Goal: Task Accomplishment & Management: Use online tool/utility

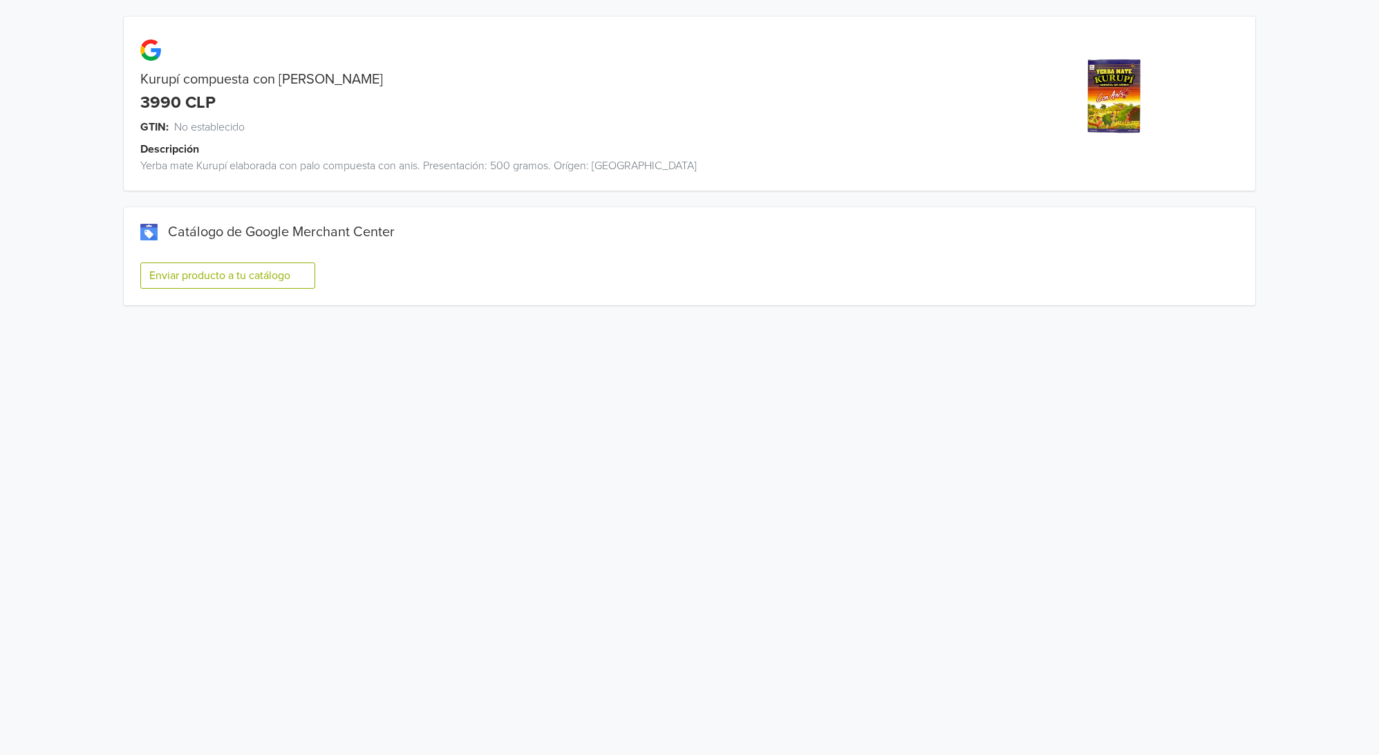
click at [299, 274] on button "Enviar producto a tu catálogo" at bounding box center [227, 276] width 175 height 26
click at [301, 280] on button "Enviar producto a tu catálogo" at bounding box center [227, 276] width 175 height 26
